Goal: Information Seeking & Learning: Learn about a topic

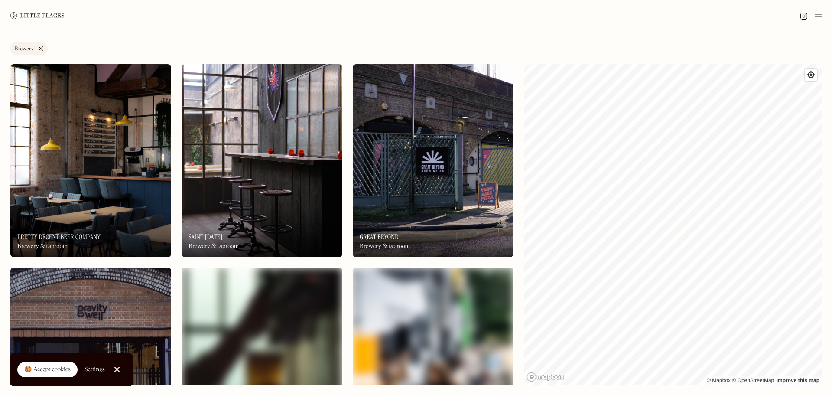
click at [60, 374] on link "🍪 Accept cookies" at bounding box center [47, 370] width 60 height 16
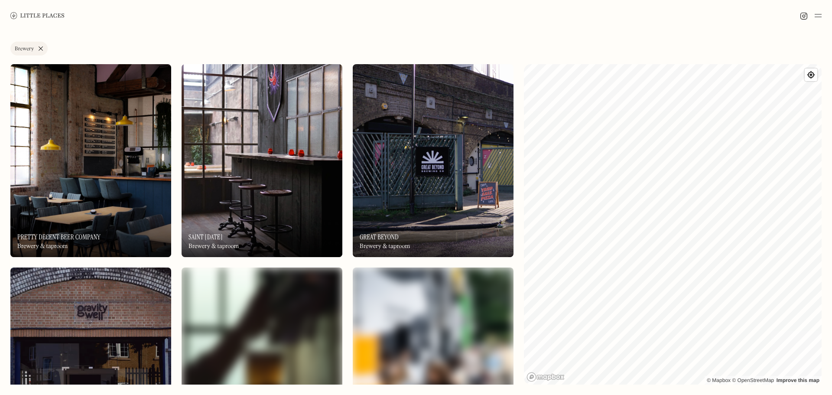
click at [42, 47] on link "Brewery" at bounding box center [28, 49] width 37 height 14
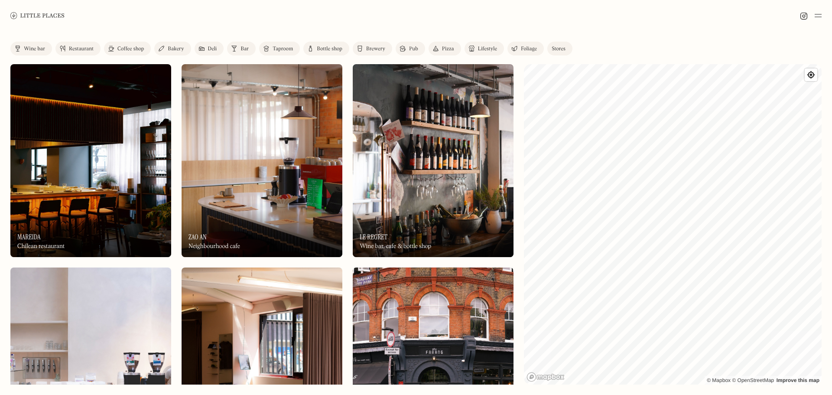
click at [39, 46] on div "Wine bar" at bounding box center [34, 48] width 21 height 5
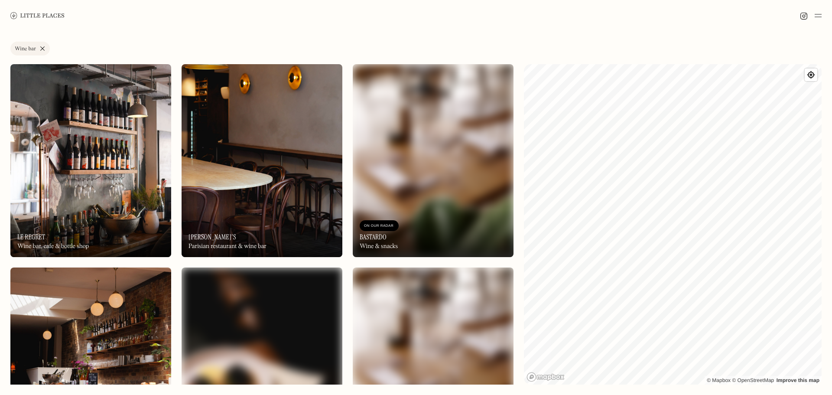
click at [68, 119] on img at bounding box center [90, 160] width 161 height 193
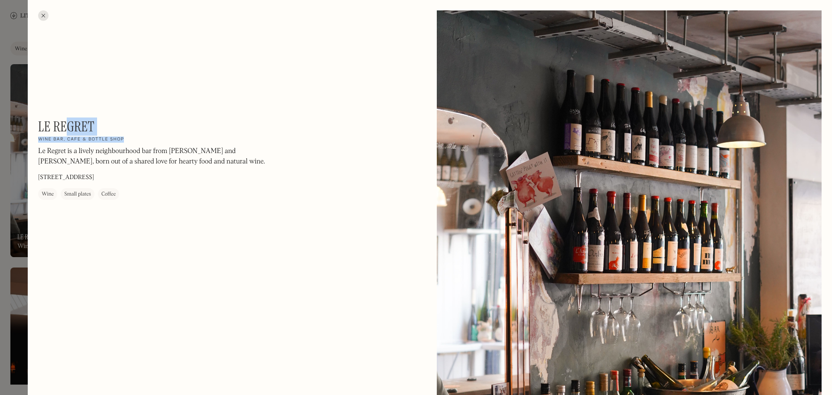
drag, startPoint x: 127, startPoint y: 140, endPoint x: 54, endPoint y: 129, distance: 73.3
click at [54, 129] on div "Le Regret On Our Radar Wine bar, cafe & bottle shop Le Regret is a lively neigh…" at bounding box center [155, 158] width 234 height 81
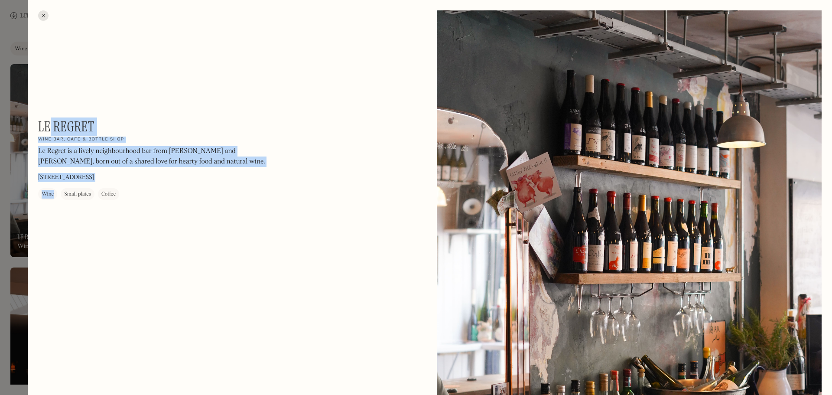
drag, startPoint x: 36, startPoint y: 122, endPoint x: 69, endPoint y: 133, distance: 34.7
click at [116, 148] on p "Le Regret is a lively neighbourhood bar from [PERSON_NAME] and [PERSON_NAME], b…" at bounding box center [155, 156] width 234 height 21
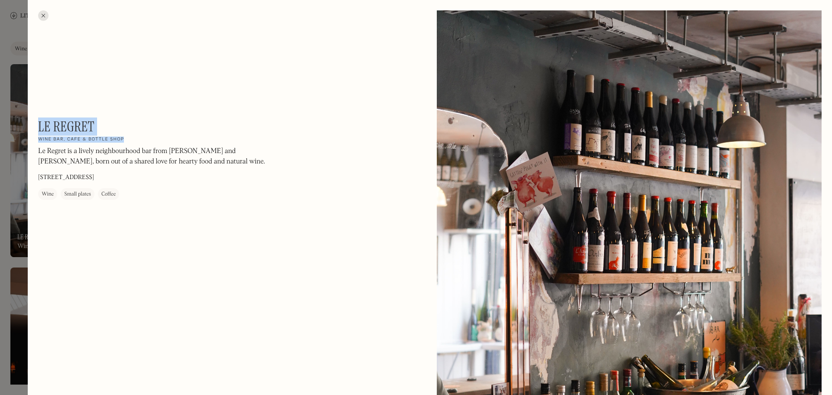
drag, startPoint x: 123, startPoint y: 138, endPoint x: 39, endPoint y: 124, distance: 85.6
click at [39, 124] on div "Le Regret On Our Radar Wine bar, cafe & bottle shop Le Regret is a lively neigh…" at bounding box center [155, 158] width 234 height 81
click at [14, 64] on div at bounding box center [416, 197] width 832 height 395
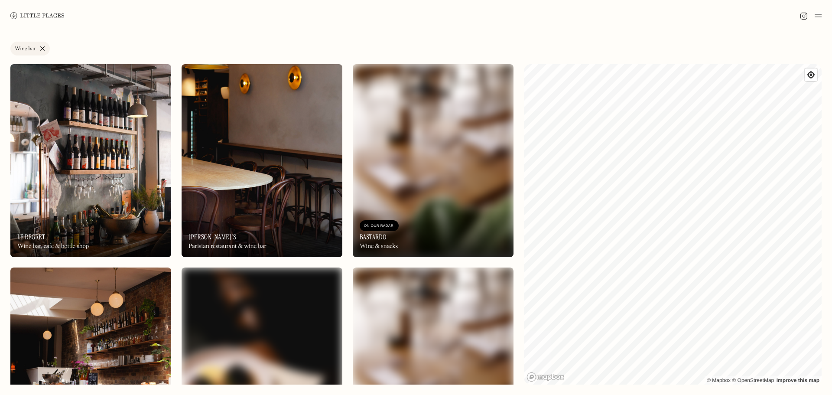
click at [42, 47] on link "Wine bar" at bounding box center [29, 49] width 39 height 14
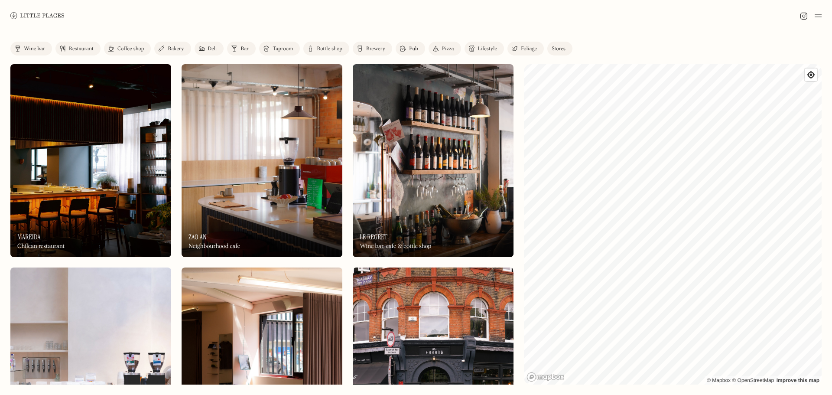
click at [80, 48] on div "Restaurant" at bounding box center [81, 48] width 25 height 5
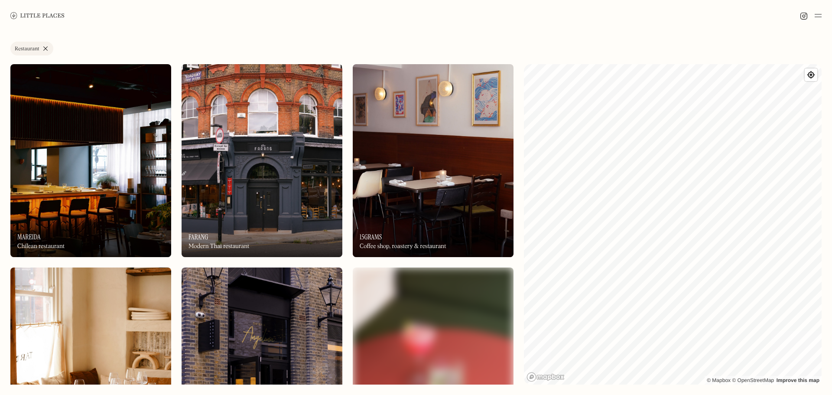
click at [125, 177] on img at bounding box center [90, 160] width 161 height 193
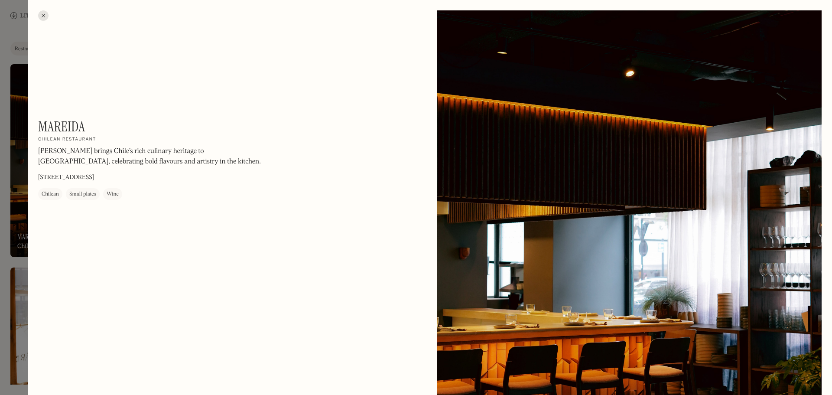
drag, startPoint x: 104, startPoint y: 141, endPoint x: 50, endPoint y: 127, distance: 55.4
click at [100, 138] on div "Mareida On Our Radar Chilean restaurant Mareida brings Chile’s rich culinary he…" at bounding box center [155, 158] width 234 height 81
click at [99, 137] on div "Mareida On Our Radar Chilean restaurant Mareida brings Chile’s rich culinary he…" at bounding box center [155, 158] width 234 height 81
drag, startPoint x: 98, startPoint y: 141, endPoint x: 38, endPoint y: 123, distance: 62.9
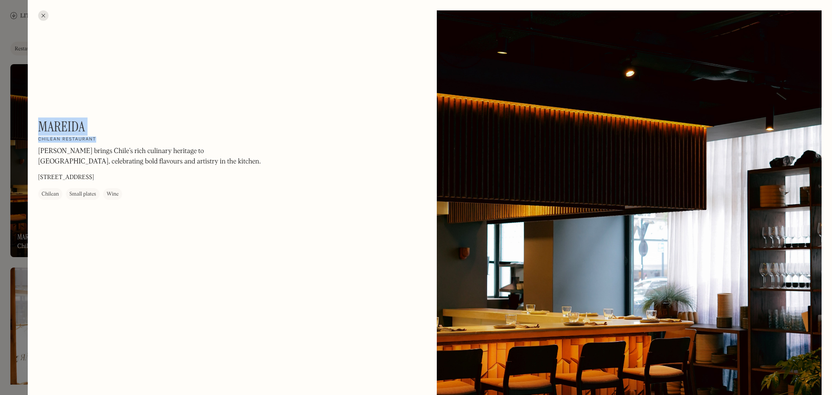
click at [38, 123] on div "Mareida On Our Radar Chilean restaurant Mareida brings Chile’s rich culinary he…" at bounding box center [155, 158] width 234 height 81
click at [65, 145] on div "Mareida On Our Radar Chilean restaurant Mareida brings Chile’s rich culinary he…" at bounding box center [155, 158] width 234 height 81
click at [67, 124] on h1 "Mareida" at bounding box center [61, 126] width 47 height 16
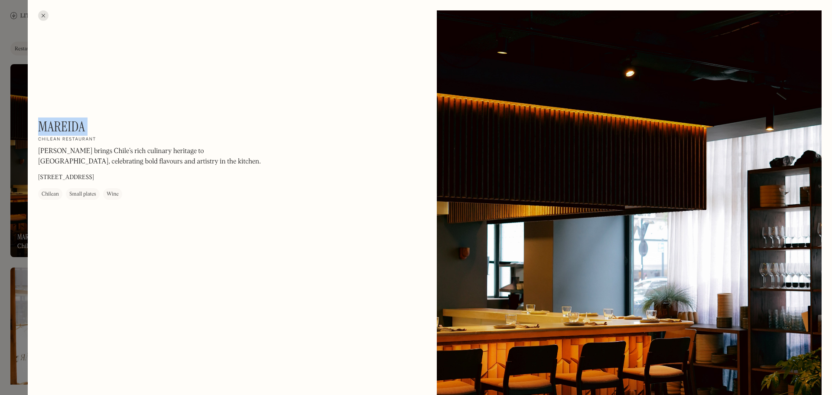
copy div "Mareida On Our Radar"
click at [26, 49] on div at bounding box center [416, 197] width 832 height 395
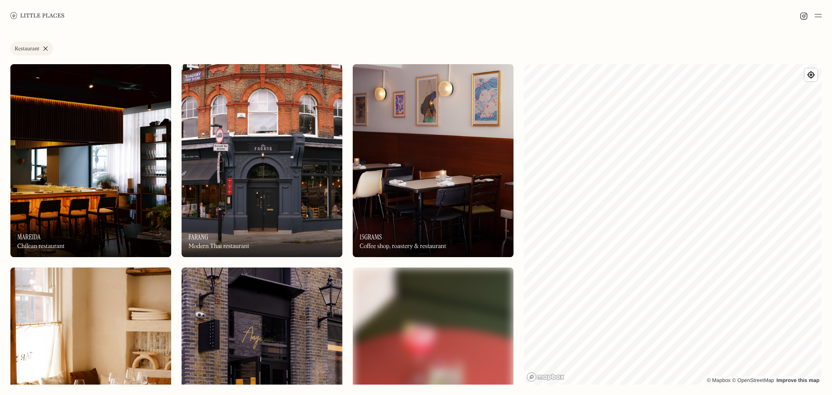
click at [263, 177] on img at bounding box center [262, 160] width 161 height 193
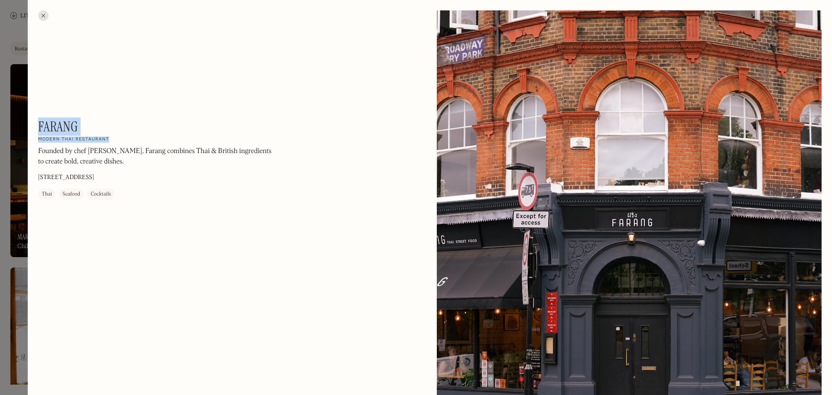
drag, startPoint x: 108, startPoint y: 138, endPoint x: 39, endPoint y: 127, distance: 70.2
click at [39, 127] on div "Farang On Our Radar Modern Thai restaurant Founded by chef [PERSON_NAME], Faran…" at bounding box center [155, 158] width 234 height 81
copy div "Farang On Our Radar Modern Thai restaurant"
click at [46, 11] on div at bounding box center [43, 15] width 10 height 10
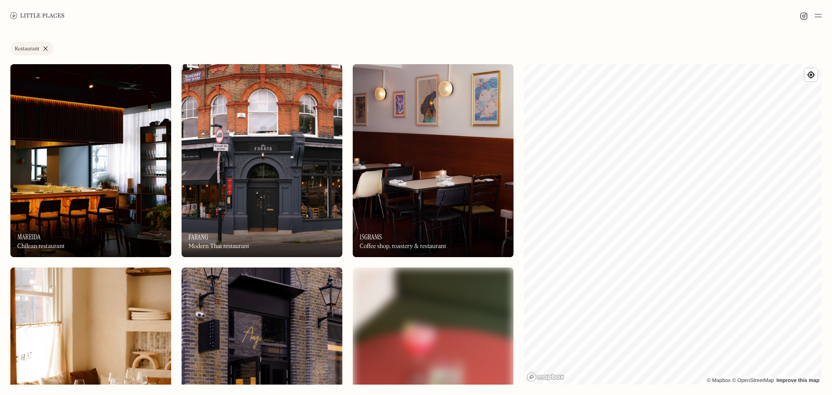
click at [426, 179] on img at bounding box center [433, 160] width 161 height 193
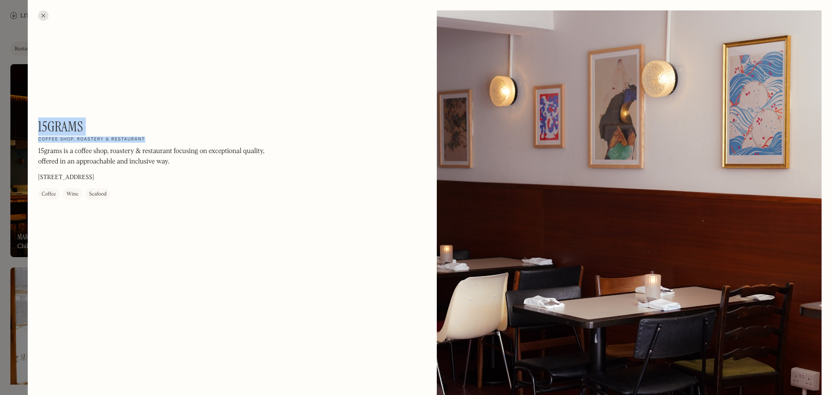
drag, startPoint x: 146, startPoint y: 138, endPoint x: 38, endPoint y: 125, distance: 109.2
click at [38, 125] on div "15grams On Our Radar Coffee shop, roastery & restaurant 15grams is a coffee sho…" at bounding box center [155, 158] width 234 height 81
copy div "15grams On Our Radar Coffee shop, roastery & restaurant"
click at [44, 15] on div at bounding box center [43, 15] width 10 height 10
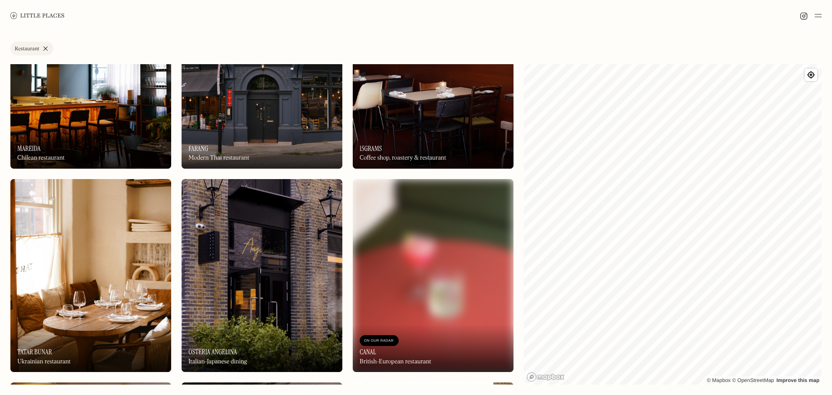
scroll to position [87, 0]
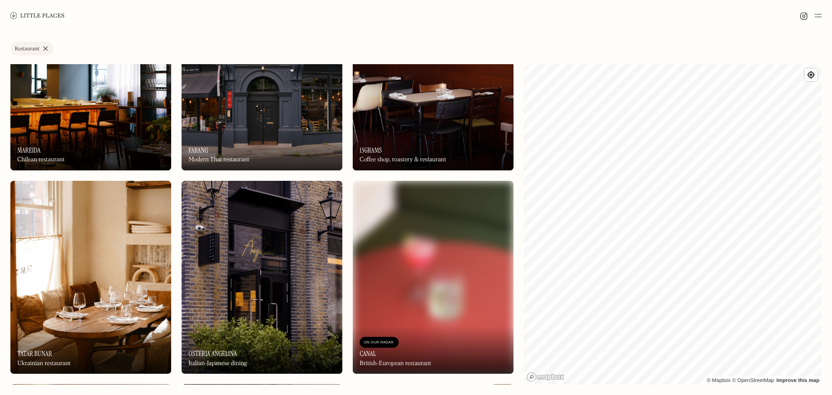
click at [112, 267] on img at bounding box center [90, 277] width 161 height 193
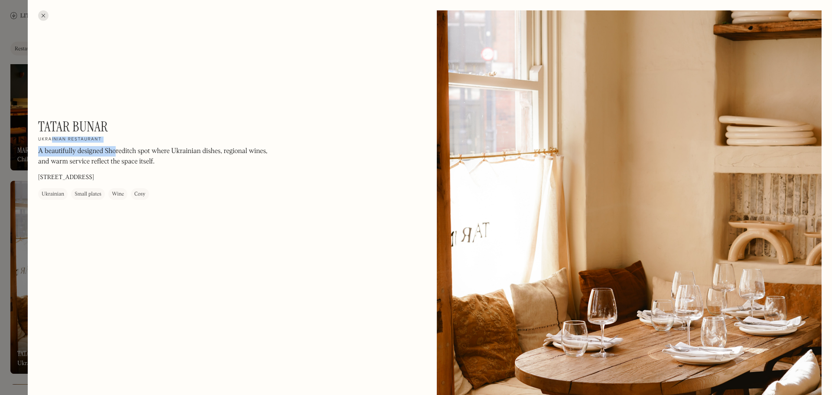
click at [46, 137] on div "Tatar Bunar On Our Radar Ukrainian restaurant A beautifully designed Shoreditch…" at bounding box center [155, 158] width 234 height 81
click at [119, 142] on div "Tatar Bunar On Our Radar Ukrainian restaurant A beautifully designed Shoreditch…" at bounding box center [155, 158] width 234 height 81
click at [121, 140] on div "Tatar Bunar On Our Radar Ukrainian restaurant A beautifully designed Shoreditch…" at bounding box center [155, 158] width 234 height 81
drag, startPoint x: 120, startPoint y: 140, endPoint x: 39, endPoint y: 127, distance: 82.0
click at [39, 127] on div "Tatar Bunar On Our Radar Ukrainian restaurant A beautifully designed Shoreditch…" at bounding box center [155, 158] width 234 height 81
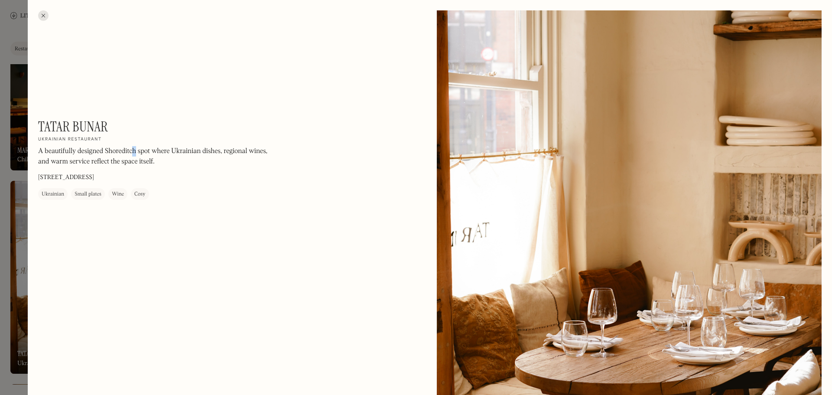
drag, startPoint x: 134, startPoint y: 146, endPoint x: 127, endPoint y: 143, distance: 7.6
click at [134, 146] on p "A beautifully designed Shoreditch spot where Ukrainian dishes, regional wines, …" at bounding box center [155, 156] width 234 height 21
click at [103, 135] on h1 "Tatar Bunar" at bounding box center [73, 126] width 70 height 16
drag, startPoint x: 113, startPoint y: 138, endPoint x: 43, endPoint y: 125, distance: 71.0
click at [43, 125] on div "Tatar Bunar On Our Radar Ukrainian restaurant A beautifully designed Shoreditch…" at bounding box center [155, 158] width 234 height 81
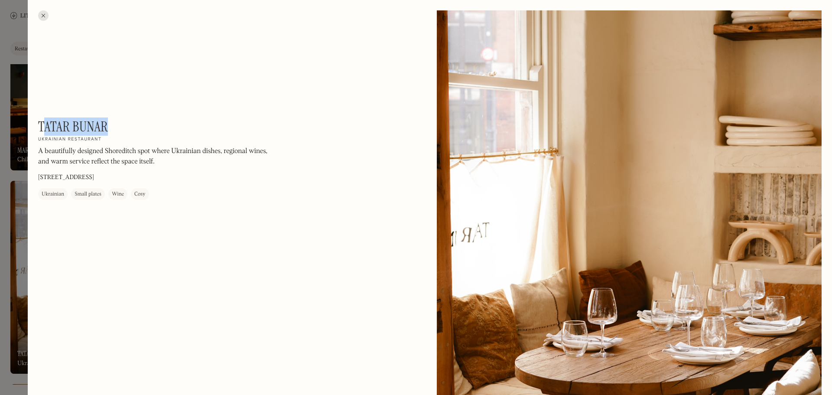
click at [83, 135] on h1 "Tatar Bunar" at bounding box center [73, 126] width 70 height 16
click at [58, 129] on h1 "Tatar Bunar" at bounding box center [73, 126] width 70 height 16
click at [15, 13] on div at bounding box center [416, 197] width 832 height 395
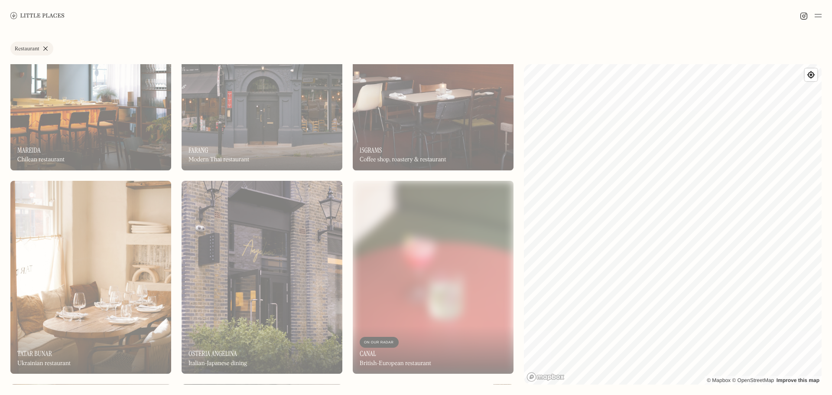
click at [46, 14] on img at bounding box center [37, 15] width 54 height 7
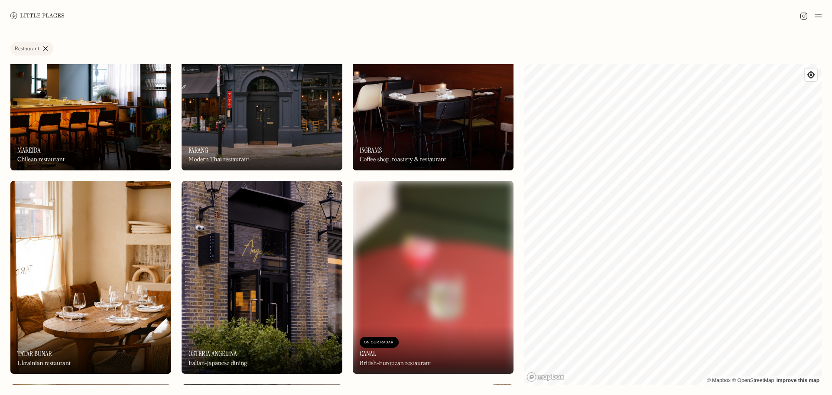
scroll to position [173, 0]
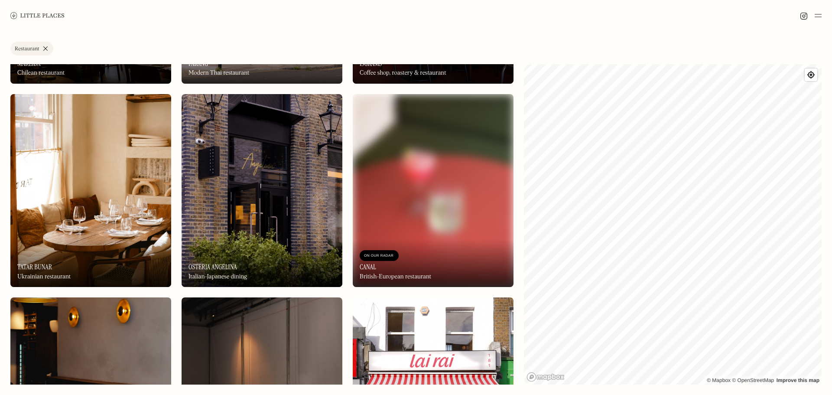
click at [276, 204] on img at bounding box center [262, 190] width 161 height 193
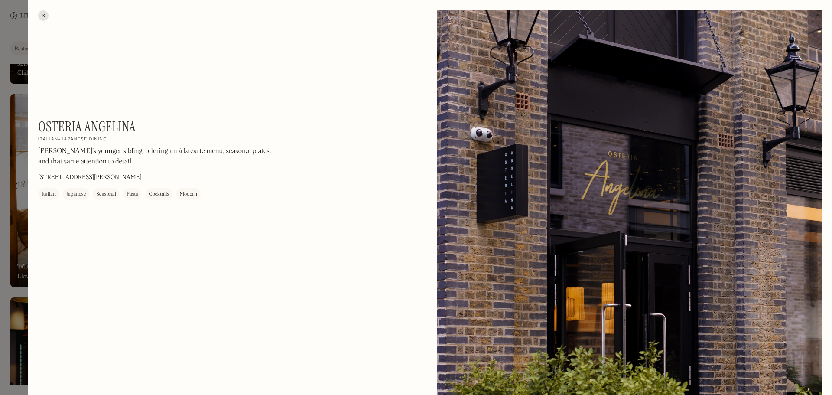
drag, startPoint x: 112, startPoint y: 137, endPoint x: 108, endPoint y: 143, distance: 7.1
click at [22, 120] on div "Osteria Angelina On Our Radar Italian-Japanese dining [PERSON_NAME]’s younger s…" at bounding box center [416, 197] width 832 height 395
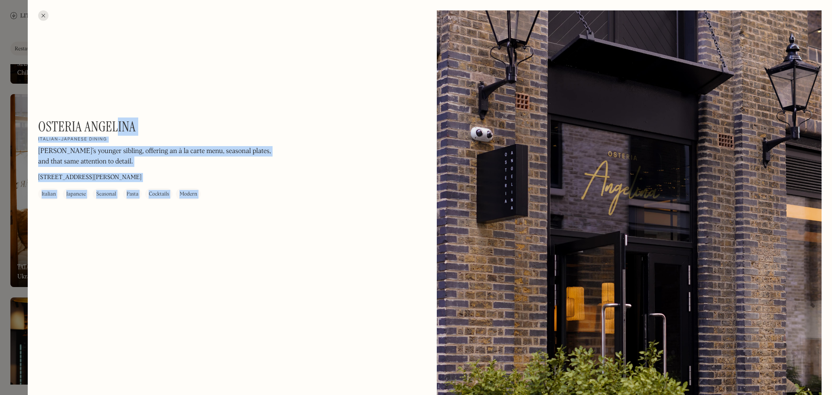
click at [106, 141] on h2 "Italian-Japanese dining" at bounding box center [72, 140] width 69 height 6
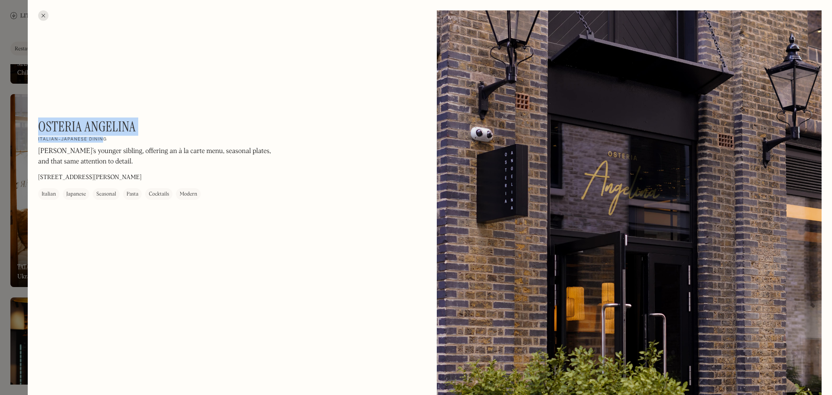
drag, startPoint x: 105, startPoint y: 140, endPoint x: 40, endPoint y: 122, distance: 67.5
click at [40, 122] on div "Osteria Angelina On Our Radar Italian-Japanese dining [PERSON_NAME]’s younger s…" at bounding box center [155, 158] width 234 height 81
drag, startPoint x: 123, startPoint y: 132, endPoint x: 115, endPoint y: 140, distance: 11.0
click at [123, 132] on h1 "Osteria Angelina" at bounding box center [87, 126] width 98 height 16
click at [111, 141] on div "Osteria Angelina On Our Radar Italian-Japanese dining [PERSON_NAME]’s younger s…" at bounding box center [155, 158] width 234 height 81
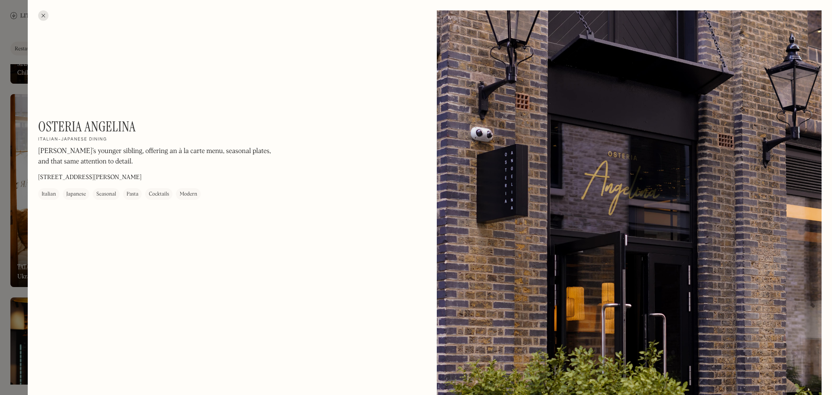
click at [93, 121] on h1 "Osteria Angelina" at bounding box center [87, 126] width 98 height 16
copy div "Osteria [PERSON_NAME] On Our Radar"
click at [43, 12] on div at bounding box center [43, 15] width 10 height 10
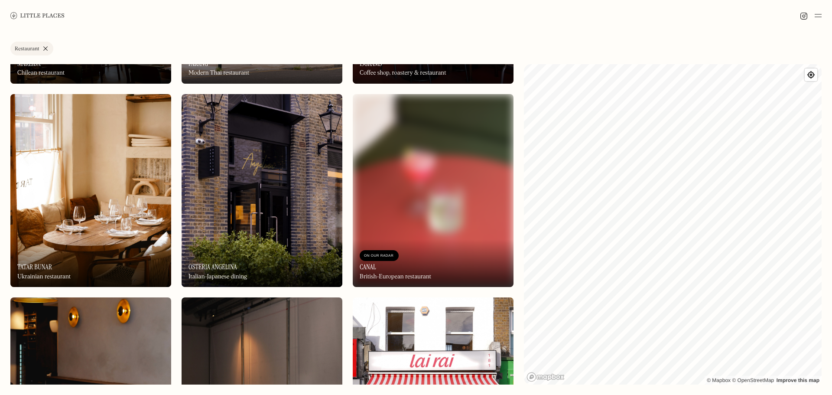
scroll to position [260, 0]
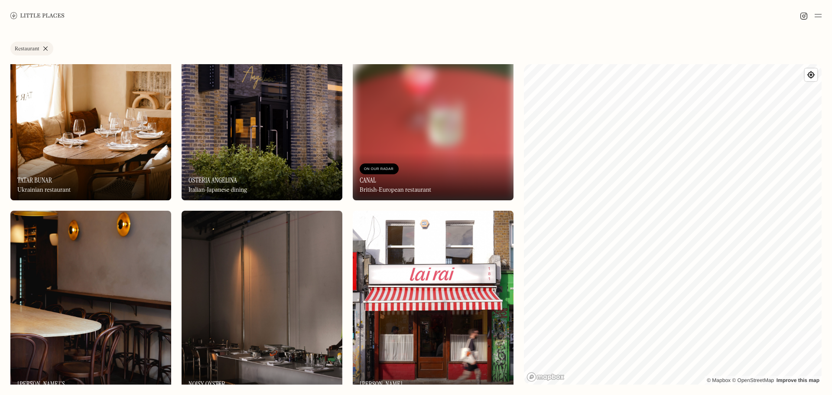
click at [429, 146] on img at bounding box center [433, 103] width 161 height 193
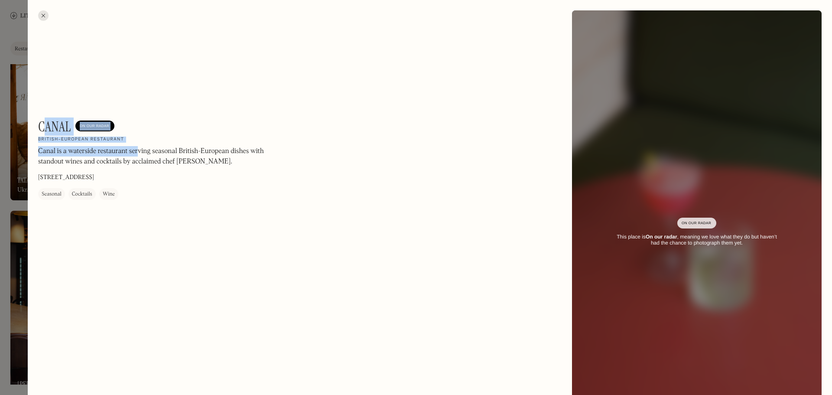
drag, startPoint x: 113, startPoint y: 141, endPoint x: 126, endPoint y: 122, distance: 23.2
click at [59, 130] on div "Canal On Our Radar British-European restaurant Canal is a waterside restaurant …" at bounding box center [155, 158] width 234 height 81
click at [153, 124] on div "Canal On Our Radar British-European restaurant Canal is a waterside restaurant …" at bounding box center [155, 158] width 234 height 81
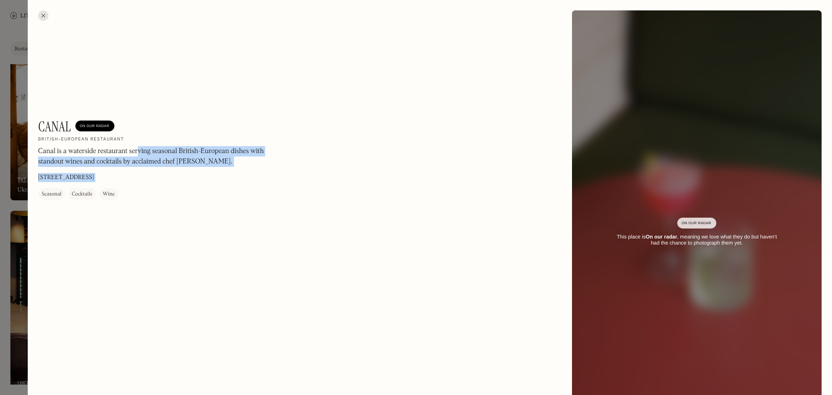
drag, startPoint x: 139, startPoint y: 137, endPoint x: 46, endPoint y: 117, distance: 95.3
click at [42, 117] on div "Canal On Our Radar British-European restaurant Canal is a waterside restaurant …" at bounding box center [430, 232] width 804 height 465
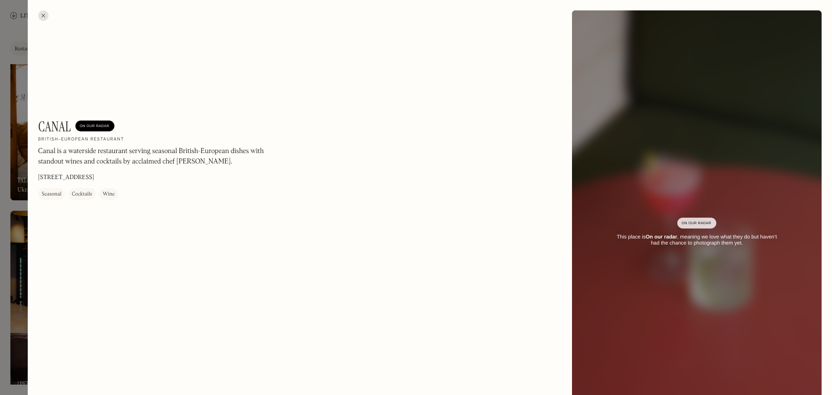
click at [64, 118] on h1 "Canal" at bounding box center [54, 126] width 33 height 16
click at [33, 125] on div "Canal On Our Radar British-European restaurant Canal is a waterside restaurant …" at bounding box center [430, 232] width 804 height 465
click at [44, 14] on div at bounding box center [43, 15] width 10 height 10
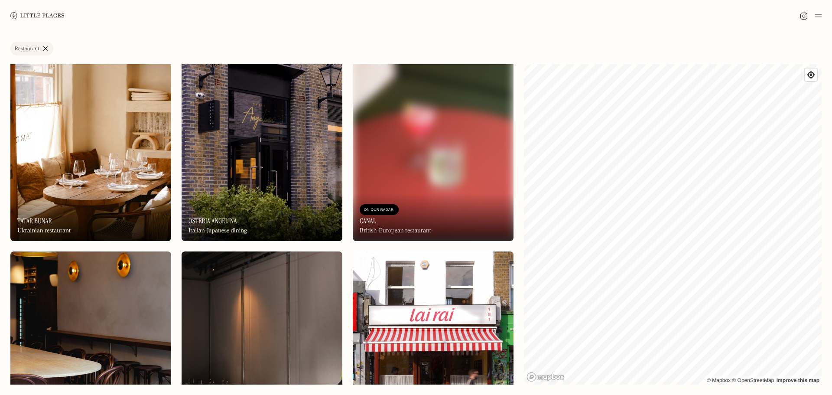
scroll to position [217, 0]
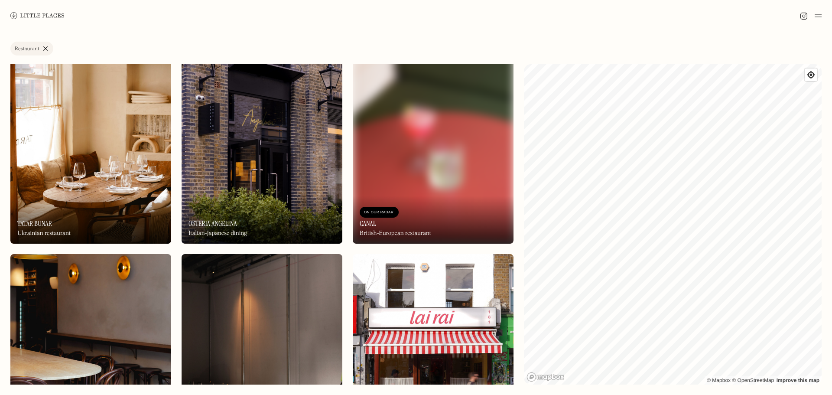
click at [250, 186] on img at bounding box center [262, 147] width 161 height 193
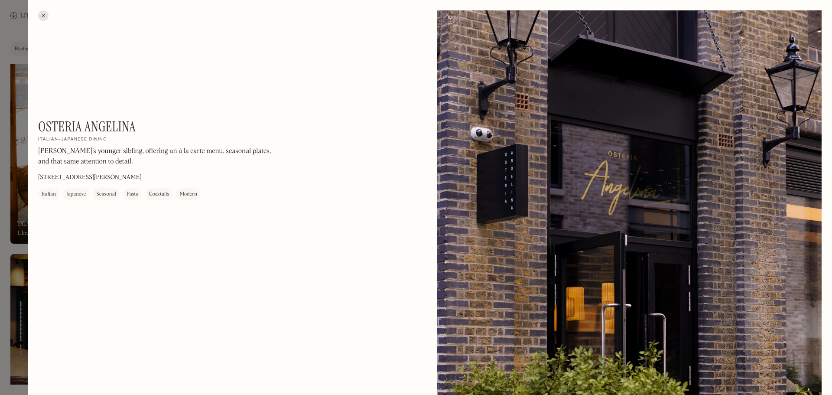
click at [127, 127] on h1 "Osteria Angelina" at bounding box center [87, 126] width 98 height 16
copy div "Osteria [PERSON_NAME] On Our Radar"
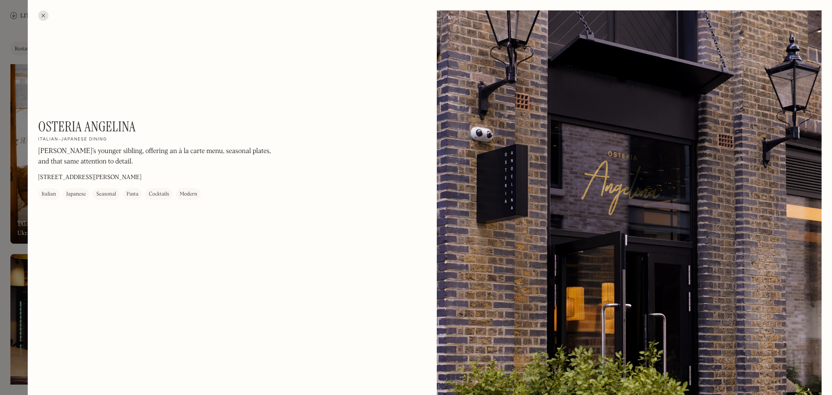
click at [43, 14] on div at bounding box center [43, 15] width 10 height 10
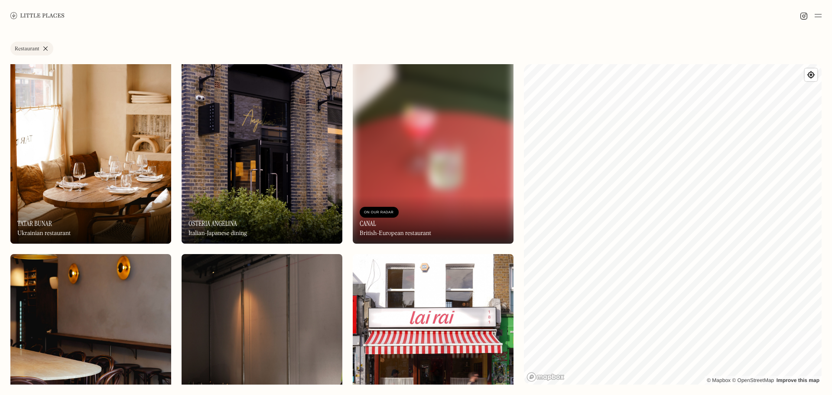
click at [409, 165] on img at bounding box center [433, 147] width 161 height 193
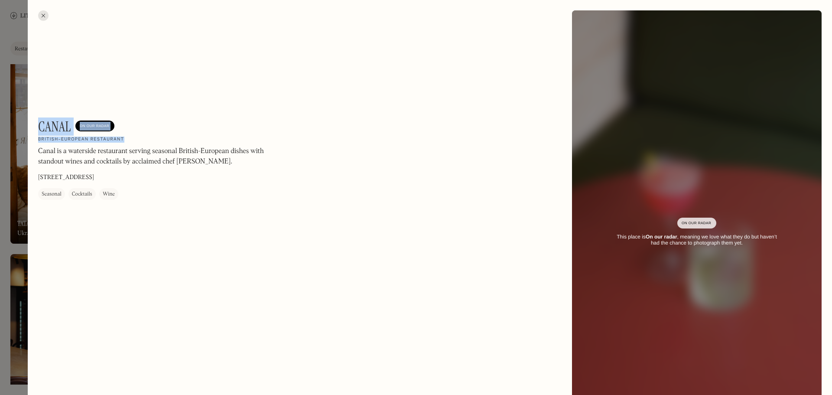
copy div "Canal On Our Radar British-European restaurant"
drag, startPoint x: 123, startPoint y: 141, endPoint x: 39, endPoint y: 124, distance: 85.7
click at [39, 124] on div "Canal On Our Radar British-European restaurant Canal is a waterside restaurant …" at bounding box center [155, 158] width 234 height 81
click at [46, 14] on div at bounding box center [43, 15] width 10 height 10
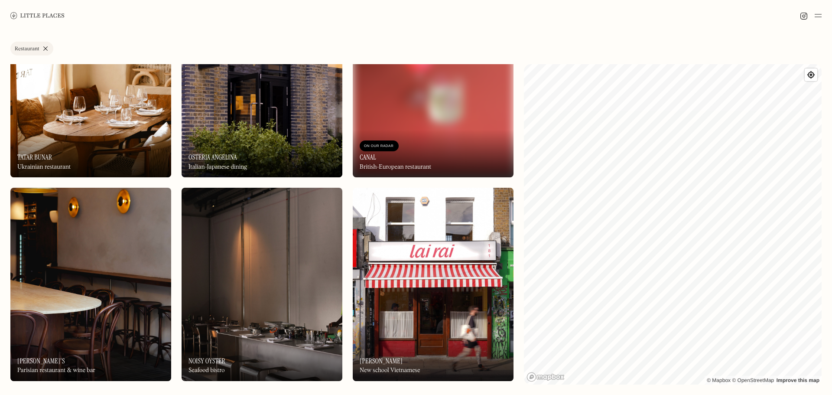
scroll to position [347, 0]
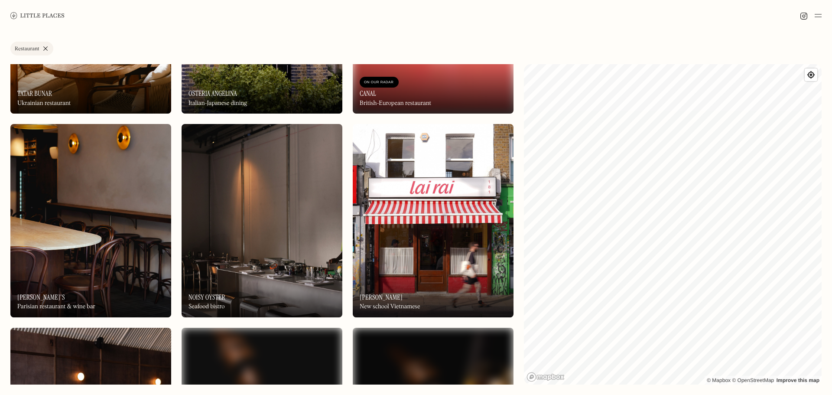
click at [104, 188] on img at bounding box center [90, 220] width 161 height 193
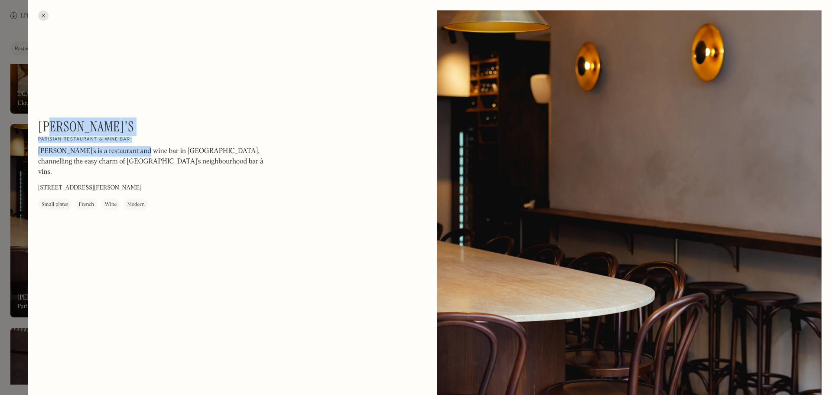
drag, startPoint x: 105, startPoint y: 135, endPoint x: 52, endPoint y: 123, distance: 55.1
click at [52, 124] on div "[PERSON_NAME]'s On Our Radar Parisian restaurant & wine bar [PERSON_NAME]’s is …" at bounding box center [155, 164] width 234 height 92
click at [99, 129] on div "[PERSON_NAME]'s On Our Radar Parisian restaurant & wine bar [PERSON_NAME]’s is …" at bounding box center [155, 164] width 234 height 92
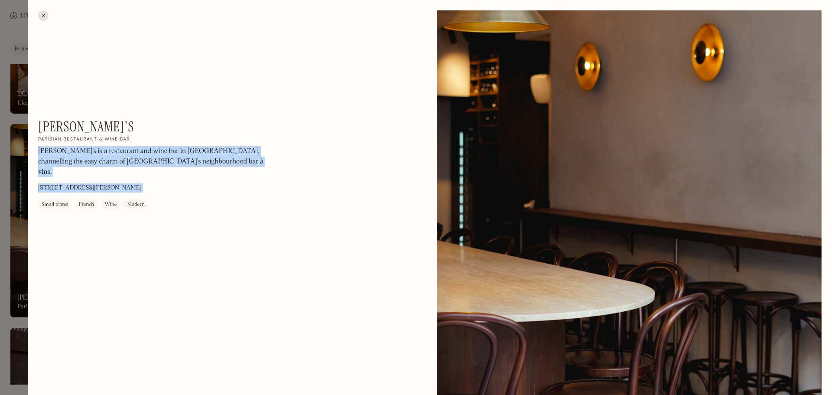
drag, startPoint x: 114, startPoint y: 136, endPoint x: 36, endPoint y: 120, distance: 79.1
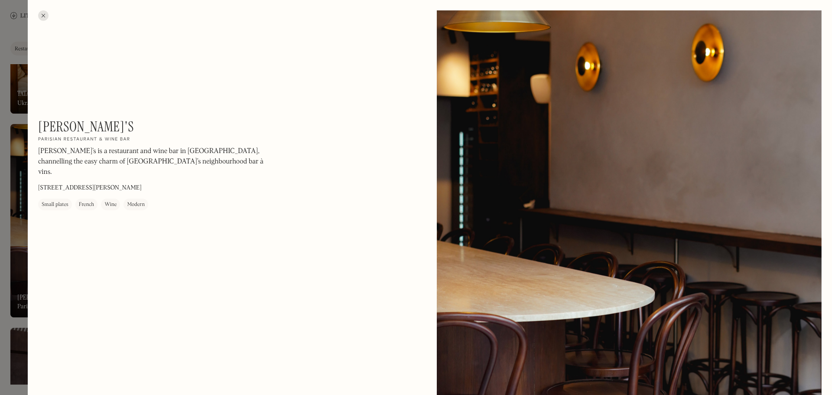
click at [47, 128] on h1 "[PERSON_NAME]'s" at bounding box center [86, 126] width 96 height 16
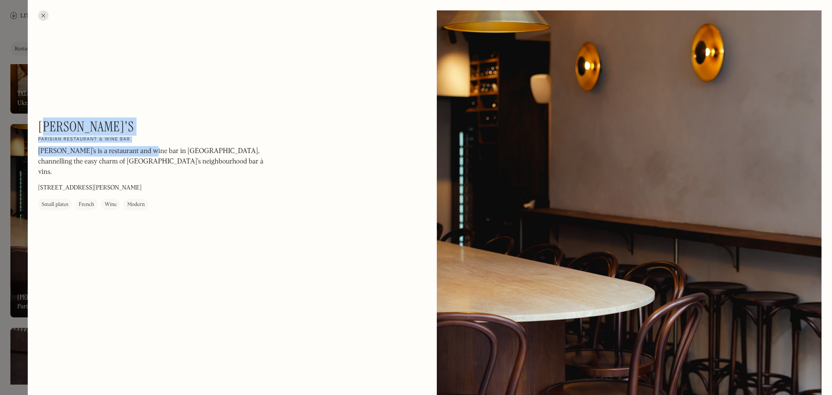
drag, startPoint x: 85, startPoint y: 132, endPoint x: 47, endPoint y: 120, distance: 39.6
click at [47, 120] on div "[PERSON_NAME]'s On Our Radar Parisian restaurant & wine bar [PERSON_NAME]’s is …" at bounding box center [155, 164] width 234 height 92
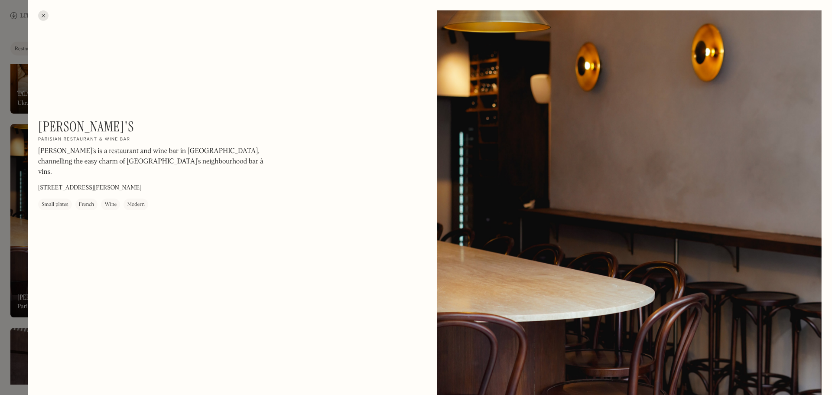
click at [150, 143] on div "[PERSON_NAME]'s On Our Radar Parisian restaurant & wine bar [PERSON_NAME]’s is …" at bounding box center [155, 164] width 234 height 92
drag, startPoint x: 129, startPoint y: 140, endPoint x: 41, endPoint y: 124, distance: 89.4
click at [41, 124] on div "[PERSON_NAME]'s On Our Radar Parisian restaurant & wine bar [PERSON_NAME]’s is …" at bounding box center [155, 164] width 234 height 92
copy div "[PERSON_NAME]'s On Our Radar Parisian restaurant & wine bar"
click at [46, 12] on div at bounding box center [43, 15] width 10 height 10
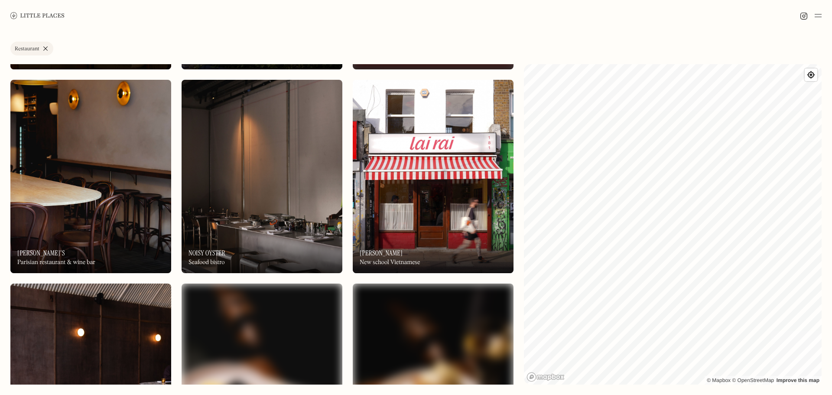
scroll to position [433, 0]
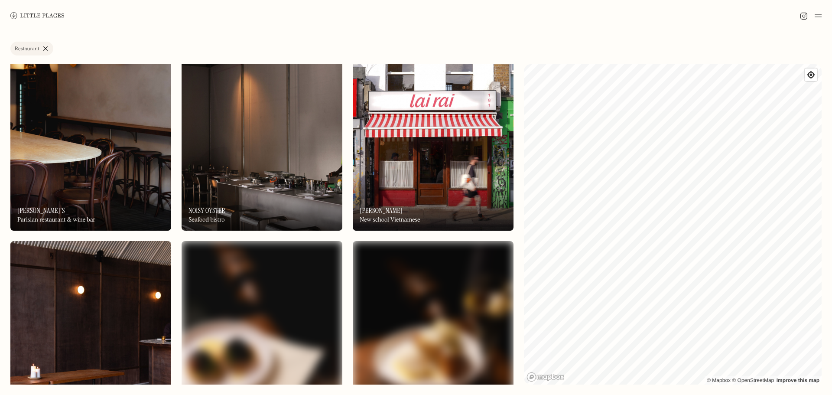
click at [266, 175] on img at bounding box center [262, 133] width 161 height 193
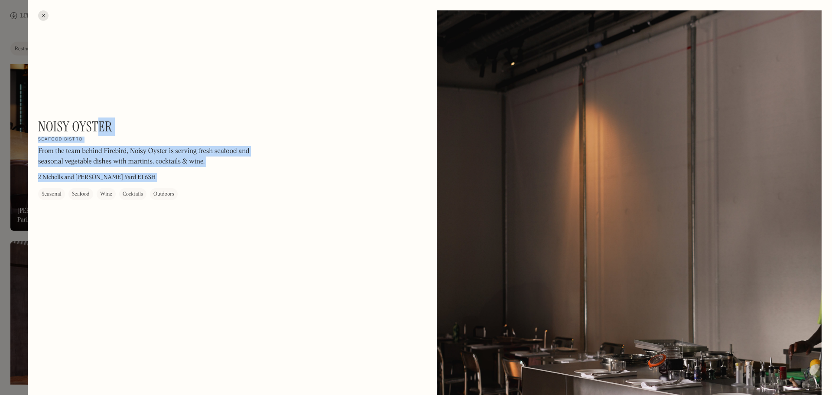
drag, startPoint x: 86, startPoint y: 134, endPoint x: 39, endPoint y: 122, distance: 48.4
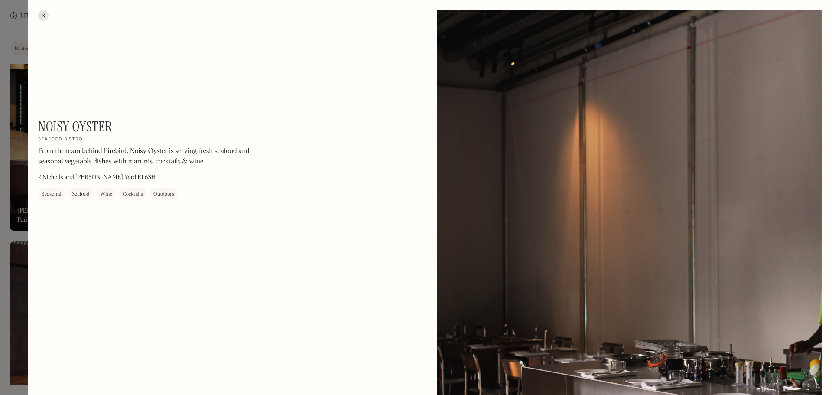
click at [94, 137] on div "Noisy Oyster On Our Radar Seafood bistro From the team behind Firebird, Noisy O…" at bounding box center [155, 158] width 234 height 81
drag, startPoint x: 83, startPoint y: 141, endPoint x: 40, endPoint y: 126, distance: 45.5
click at [40, 126] on div "Noisy Oyster On Our Radar Seafood bistro From the team behind Firebird, Noisy O…" at bounding box center [155, 158] width 234 height 81
copy div "Noisy Oyster On Our Radar Seafood bistro"
click at [44, 13] on div at bounding box center [43, 15] width 10 height 10
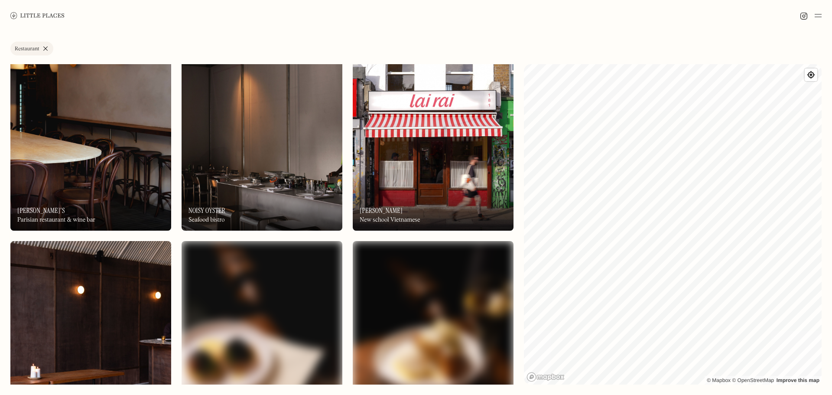
click at [418, 196] on div "On Our Radar [PERSON_NAME] New school Vietnamese" at bounding box center [433, 207] width 161 height 48
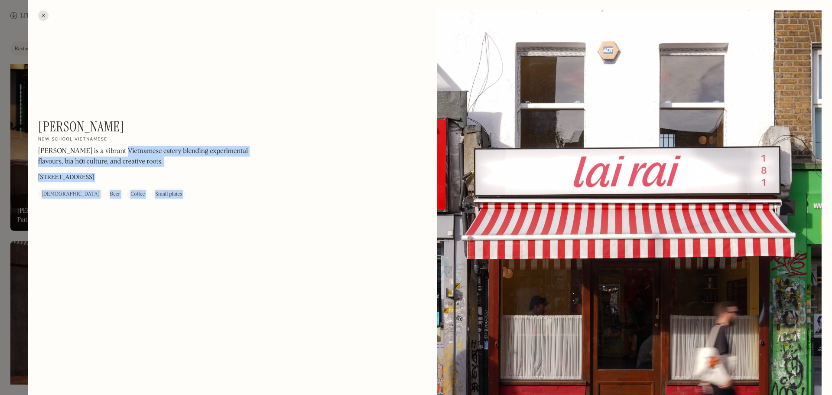
drag, startPoint x: 114, startPoint y: 140, endPoint x: 35, endPoint y: 124, distance: 80.5
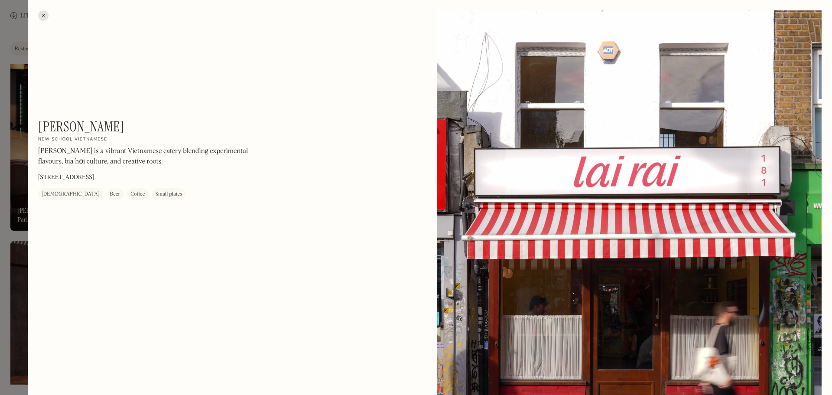
click at [98, 134] on div "[PERSON_NAME] On Our Radar New school Vietnamese [PERSON_NAME] is a vibrant Vie…" at bounding box center [155, 158] width 234 height 81
click at [46, 120] on h1 "[PERSON_NAME]" at bounding box center [81, 126] width 86 height 16
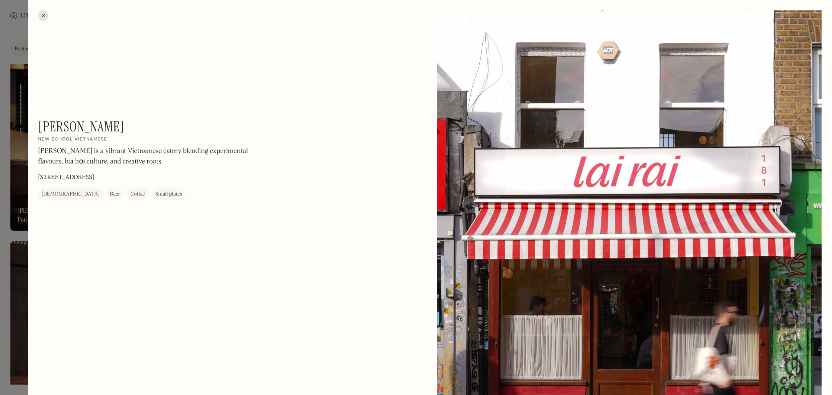
click at [42, 16] on div at bounding box center [43, 15] width 10 height 10
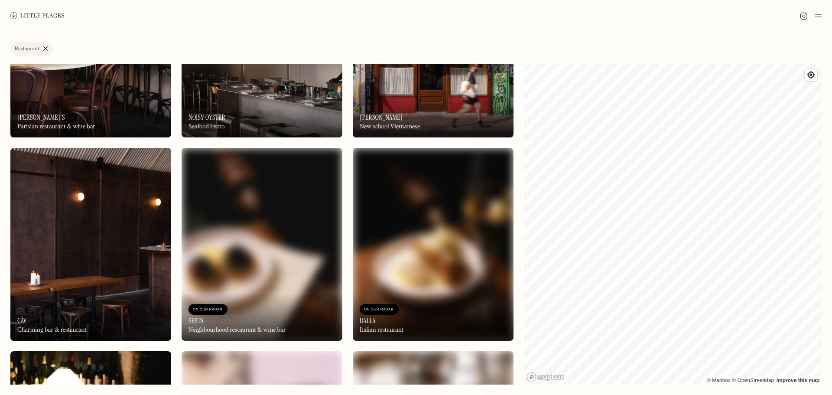
scroll to position [607, 0]
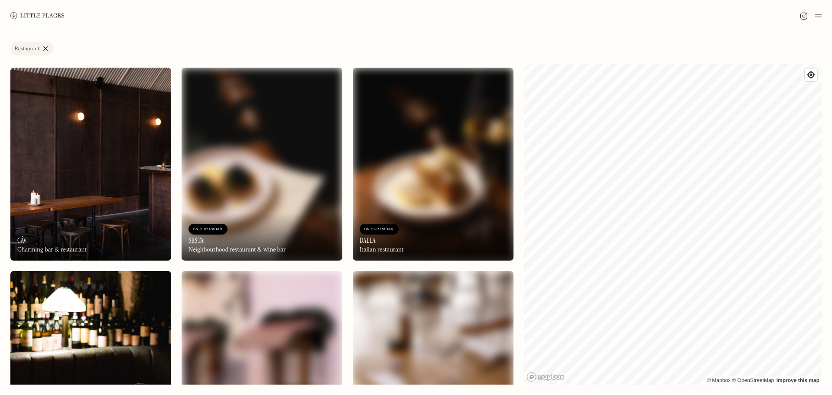
click at [113, 179] on img at bounding box center [90, 164] width 161 height 193
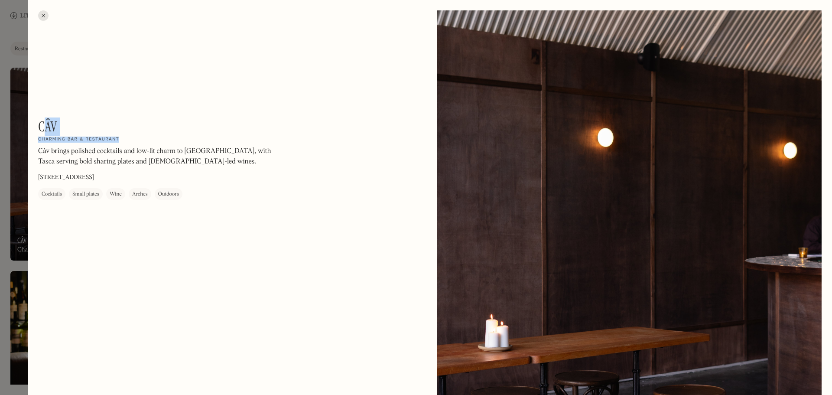
drag, startPoint x: 51, startPoint y: 131, endPoint x: 45, endPoint y: 130, distance: 6.6
click at [45, 130] on div "Câv On Our Radar Charming bar & restaurant Câv brings polished cocktails and lo…" at bounding box center [155, 158] width 234 height 81
drag, startPoint x: 114, startPoint y: 139, endPoint x: 59, endPoint y: 133, distance: 55.9
click at [114, 139] on h2 "Charming bar & restaurant" at bounding box center [78, 140] width 81 height 6
click at [61, 133] on div "Câv On Our Radar Charming bar & restaurant Câv brings polished cocktails and lo…" at bounding box center [155, 158] width 234 height 81
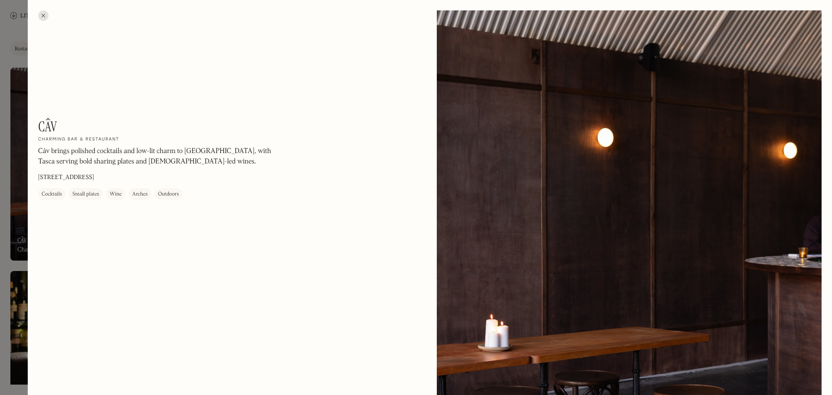
click at [50, 126] on h1 "Câv" at bounding box center [47, 126] width 19 height 16
click at [39, 18] on div at bounding box center [43, 15] width 10 height 10
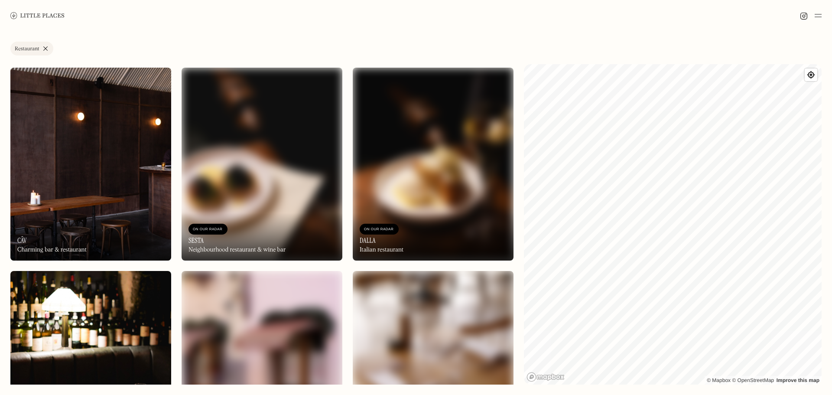
click at [266, 159] on img at bounding box center [262, 164] width 161 height 193
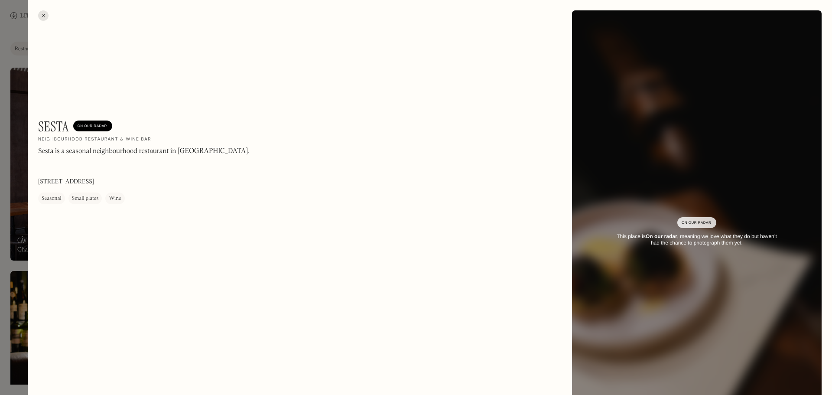
click at [43, 12] on div at bounding box center [43, 15] width 10 height 10
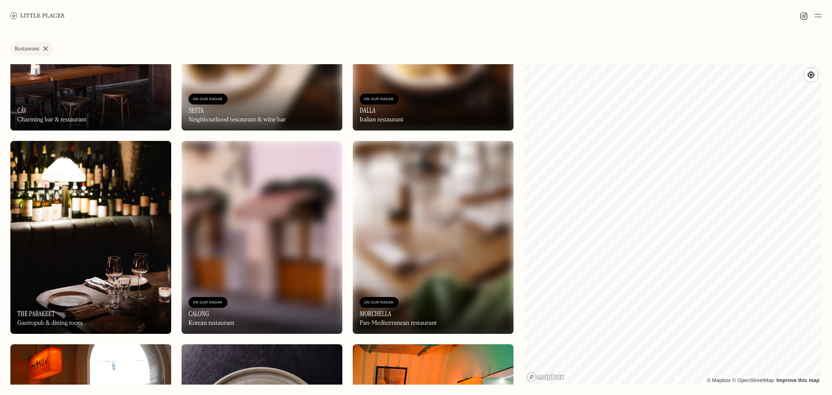
scroll to position [650, 0]
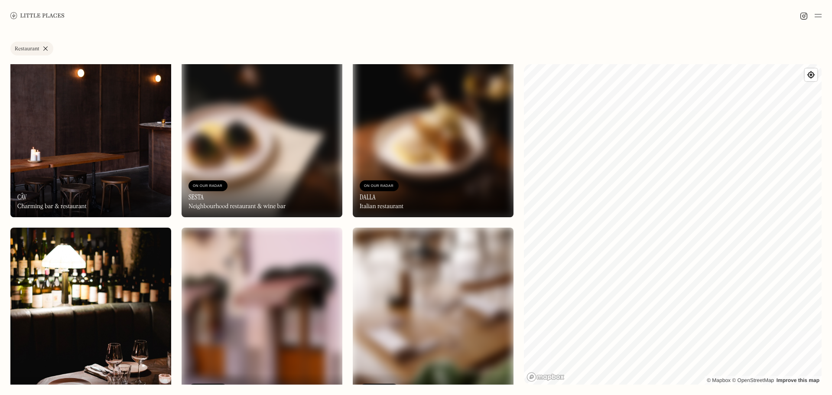
click at [265, 178] on div "On Our Radar Sesta Neighbourhood restaurant & wine bar" at bounding box center [262, 193] width 161 height 48
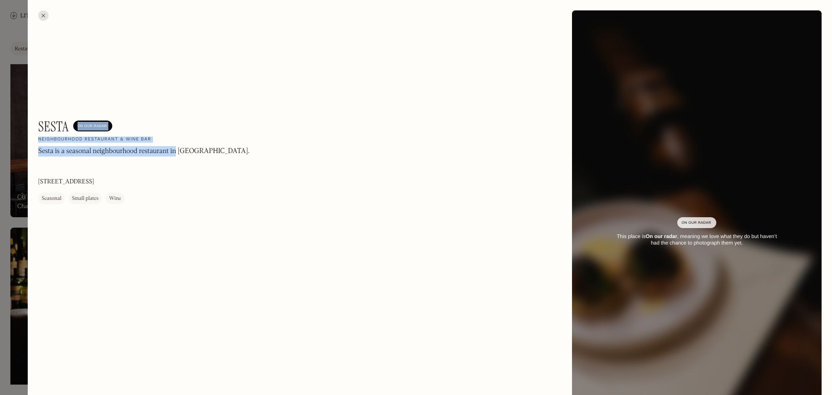
drag, startPoint x: 172, startPoint y: 142, endPoint x: 76, endPoint y: 133, distance: 97.0
click at [71, 129] on div "Sesta On Our Radar Neighbourhood restaurant & wine [PERSON_NAME] is a seasonal …" at bounding box center [155, 161] width 234 height 86
click at [172, 136] on div "Sesta On Our Radar Neighbourhood restaurant & wine [PERSON_NAME] is a seasonal …" at bounding box center [155, 161] width 234 height 86
click at [157, 137] on div "Sesta On Our Radar Neighbourhood restaurant & wine [PERSON_NAME] is a seasonal …" at bounding box center [155, 161] width 234 height 86
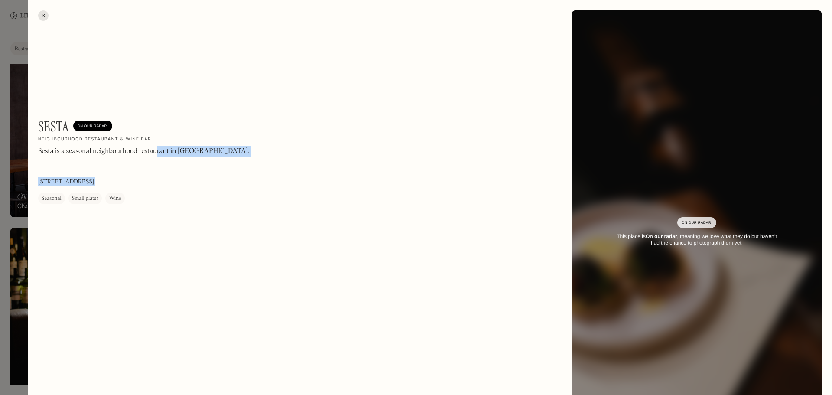
drag, startPoint x: 157, startPoint y: 140, endPoint x: 31, endPoint y: 122, distance: 127.4
click at [31, 122] on div "Sesta On Our Radar Neighbourhood restaurant & wine [PERSON_NAME] is a seasonal …" at bounding box center [430, 232] width 804 height 465
click at [50, 127] on h1 "Sesta" at bounding box center [53, 126] width 31 height 16
click at [46, 127] on h1 "Sesta" at bounding box center [53, 126] width 31 height 16
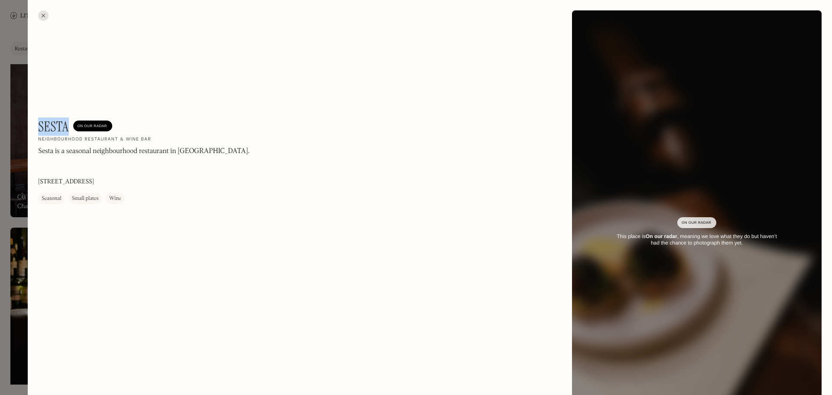
copy h1 "Sesta"
click at [45, 13] on div at bounding box center [43, 15] width 10 height 10
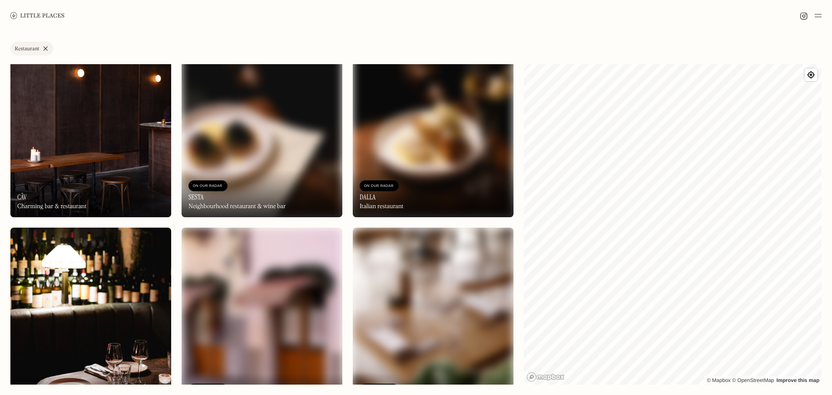
click at [403, 159] on img at bounding box center [433, 120] width 161 height 193
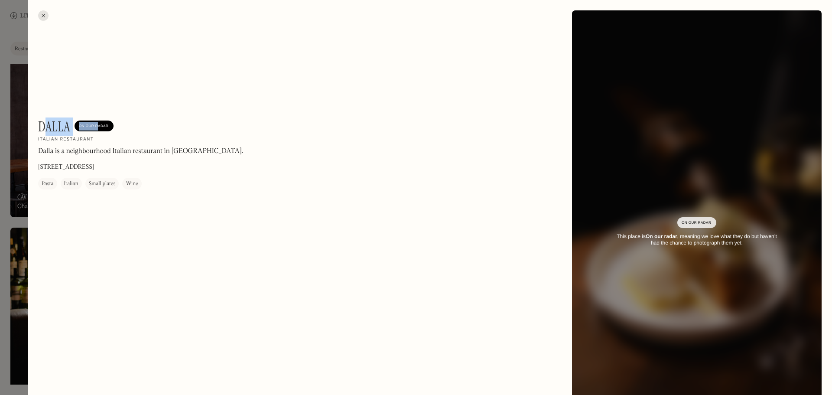
drag, startPoint x: 95, startPoint y: 138, endPoint x: 47, endPoint y: 124, distance: 49.9
click at [47, 124] on div "Dalla On Our Radar Italian restaurant Dalla is a neighbourhood Italian restaura…" at bounding box center [155, 153] width 234 height 71
click at [43, 20] on div at bounding box center [43, 15] width 10 height 10
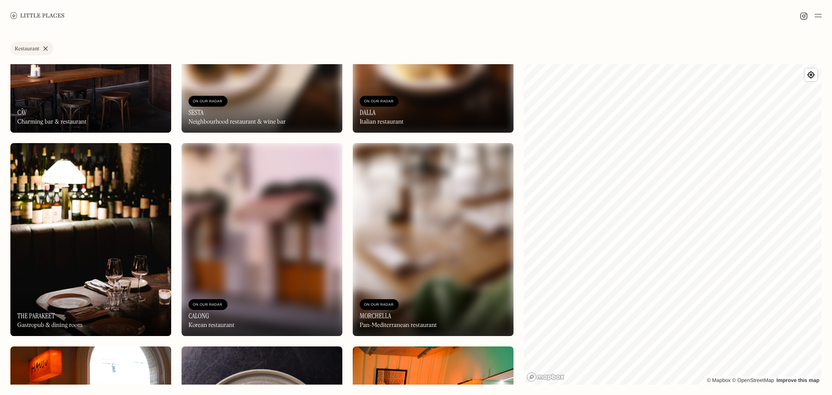
scroll to position [737, 0]
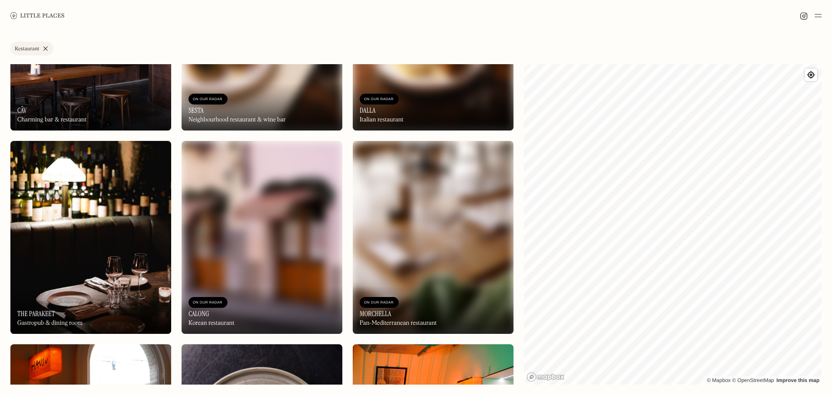
click at [420, 101] on div "On Our Radar Dalla Italian restaurant" at bounding box center [433, 107] width 161 height 48
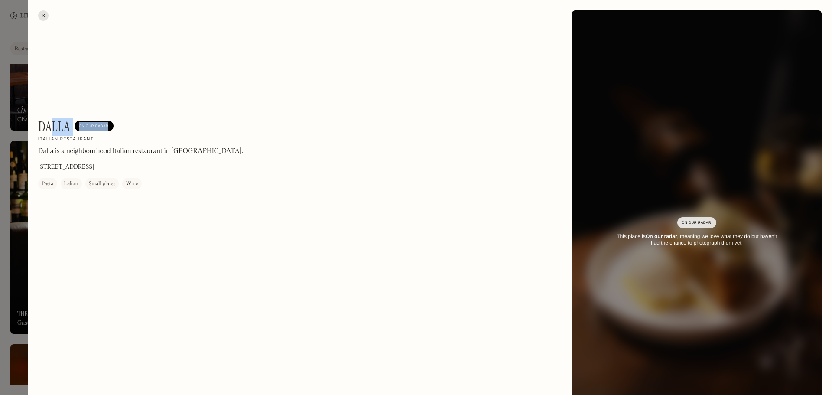
drag, startPoint x: 108, startPoint y: 134, endPoint x: 59, endPoint y: 130, distance: 49.6
click at [49, 127] on div "Dalla On Our Radar" at bounding box center [75, 126] width 75 height 16
drag, startPoint x: 149, startPoint y: 145, endPoint x: 132, endPoint y: 144, distance: 16.9
click at [146, 146] on div "Dalla On Our Radar Italian restaurant Dalla is a neighbourhood Italian restaura…" at bounding box center [155, 153] width 234 height 71
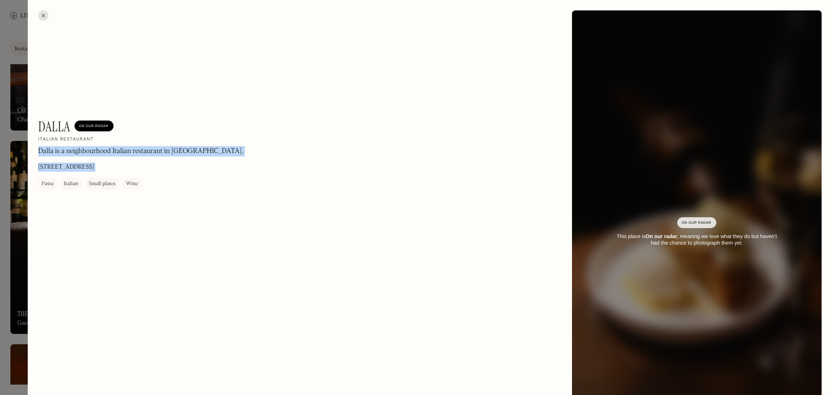
drag, startPoint x: 98, startPoint y: 140, endPoint x: 106, endPoint y: 139, distance: 7.9
click at [42, 124] on div "Dalla On Our Radar Italian restaurant Dalla is a neighbourhood Italian restaura…" at bounding box center [155, 153] width 234 height 71
click at [122, 139] on div "Dalla On Our Radar Italian restaurant Dalla is a neighbourhood Italian restaura…" at bounding box center [155, 153] width 234 height 71
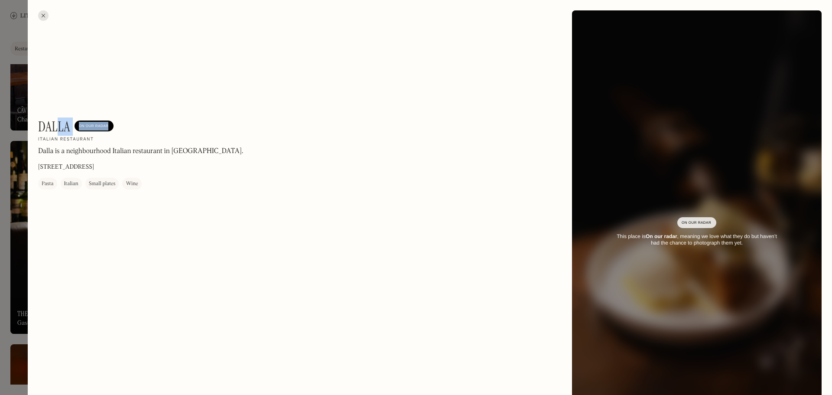
drag, startPoint x: 93, startPoint y: 137, endPoint x: 57, endPoint y: 127, distance: 37.4
click at [57, 127] on div "Dalla On Our Radar Italian restaurant Dalla is a neighbourhood Italian restaura…" at bounding box center [155, 153] width 234 height 71
click at [53, 125] on h1 "Dalla" at bounding box center [54, 126] width 32 height 16
copy h1 "Dalla"
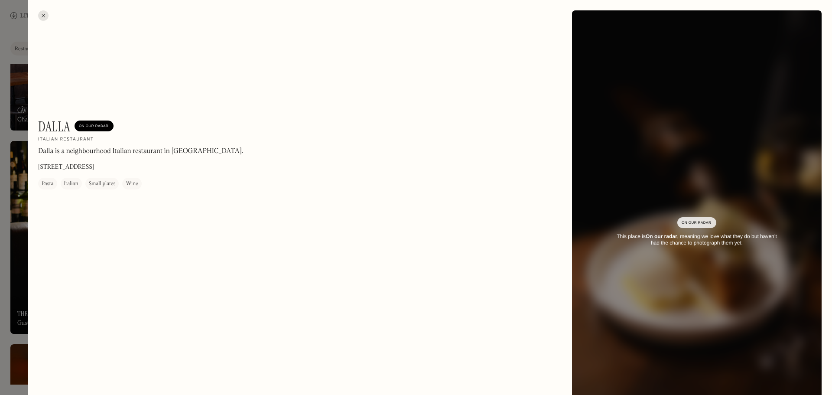
click at [46, 13] on div at bounding box center [43, 15] width 10 height 10
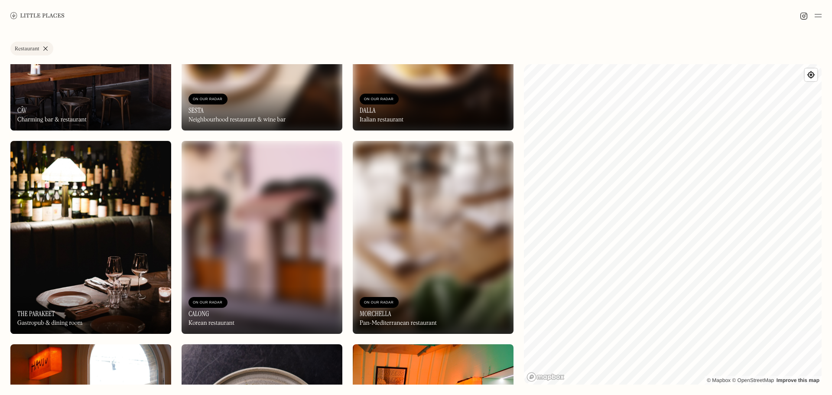
click at [217, 240] on img at bounding box center [262, 237] width 161 height 193
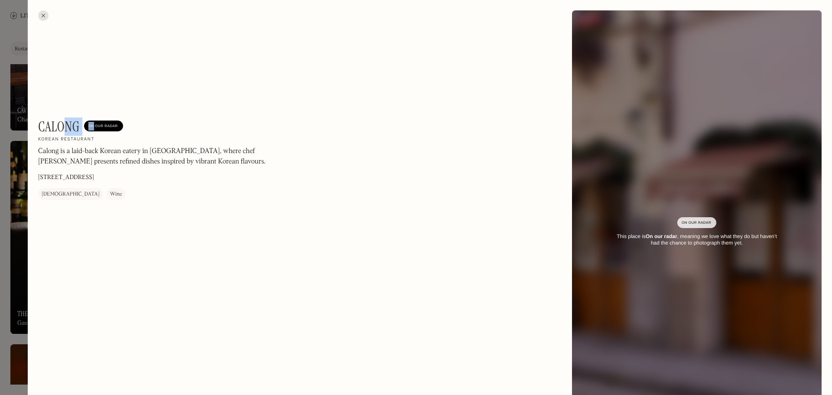
drag, startPoint x: 94, startPoint y: 135, endPoint x: 68, endPoint y: 130, distance: 26.4
click at [68, 130] on div "Calong On Our Radar" at bounding box center [80, 126] width 85 height 16
click at [104, 141] on div "Calong On Our Radar Korean restaurant Calong is a laid-back Korean eatery in [G…" at bounding box center [155, 158] width 234 height 81
drag, startPoint x: 100, startPoint y: 141, endPoint x: 62, endPoint y: 127, distance: 41.1
click at [62, 127] on div "Calong On Our Radar Korean restaurant Calong is a laid-back Korean eatery in [G…" at bounding box center [155, 158] width 234 height 81
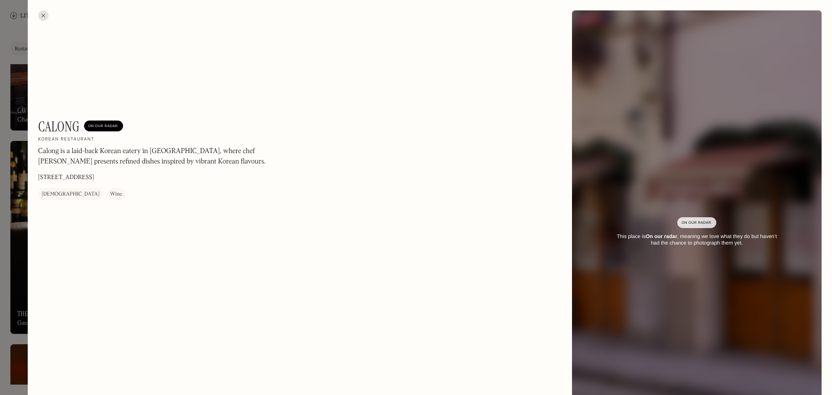
click at [109, 153] on p "Calong is a laid-back Korean eatery in [GEOGRAPHIC_DATA], where chef [PERSON_NA…" at bounding box center [155, 156] width 234 height 21
click at [44, 13] on div at bounding box center [43, 15] width 10 height 10
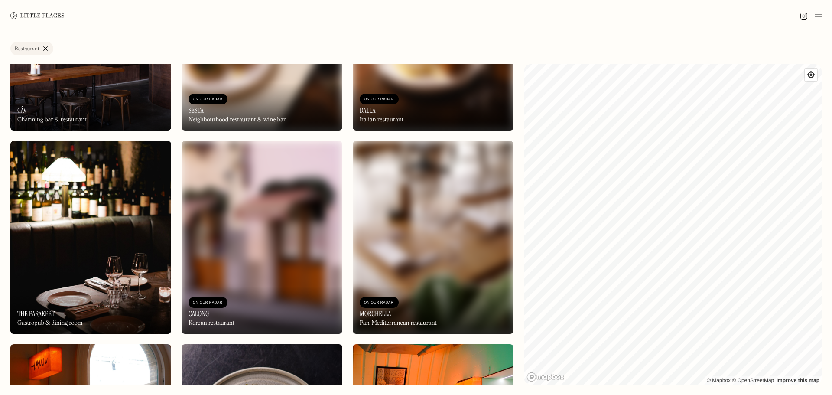
click at [80, 194] on img at bounding box center [90, 237] width 161 height 193
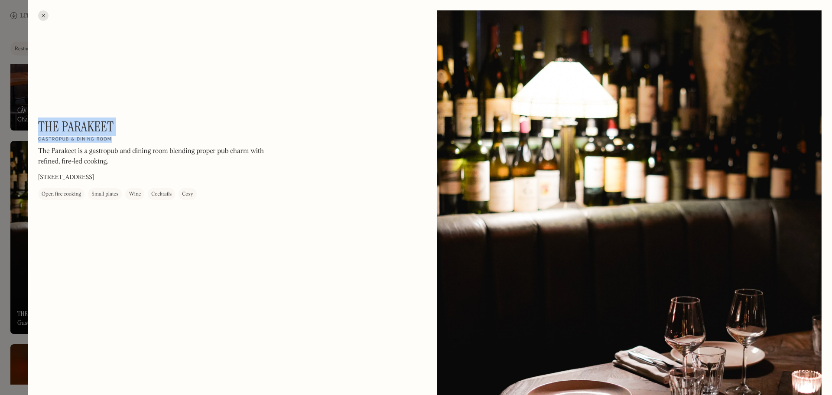
drag, startPoint x: 115, startPoint y: 141, endPoint x: 39, endPoint y: 125, distance: 77.2
click at [39, 125] on div "The Parakeet On Our Radar Gastropub & dining room The Parakeet is a gastropub a…" at bounding box center [155, 158] width 234 height 81
click at [40, 13] on div at bounding box center [43, 15] width 10 height 10
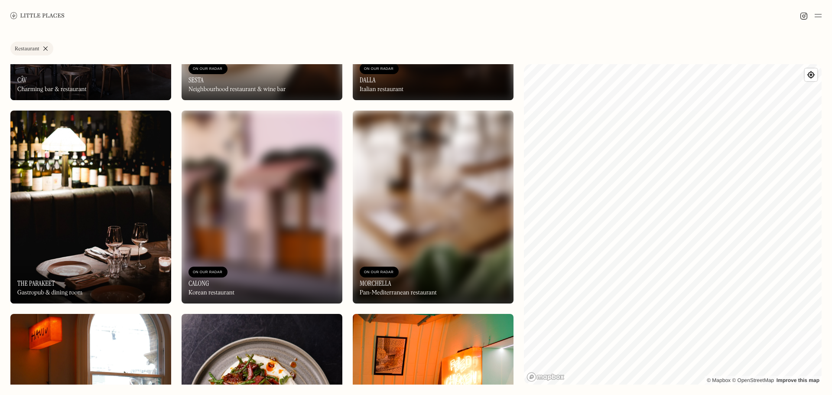
scroll to position [780, 0]
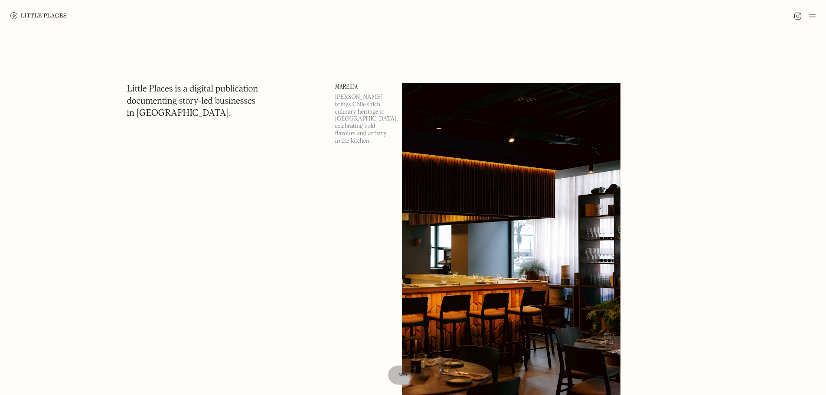
scroll to position [43, 0]
